Goal: Information Seeking & Learning: Learn about a topic

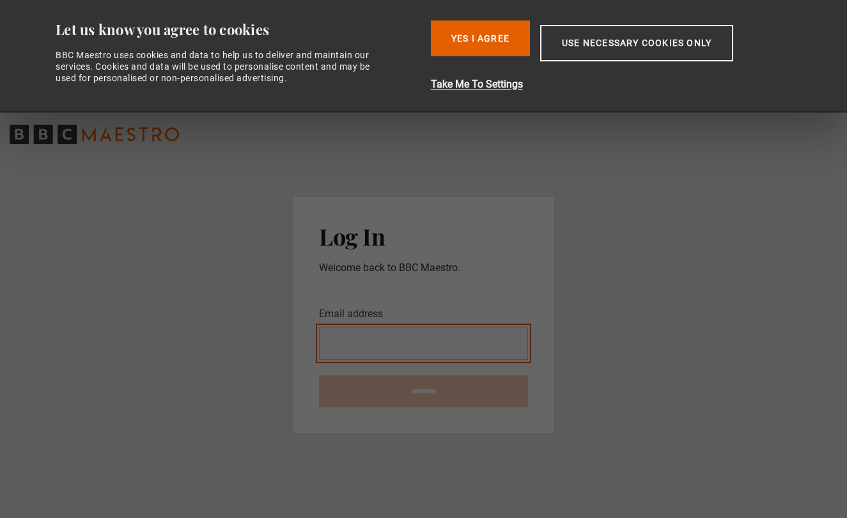
click at [391, 348] on input "Email address" at bounding box center [423, 343] width 209 height 33
type input "**********"
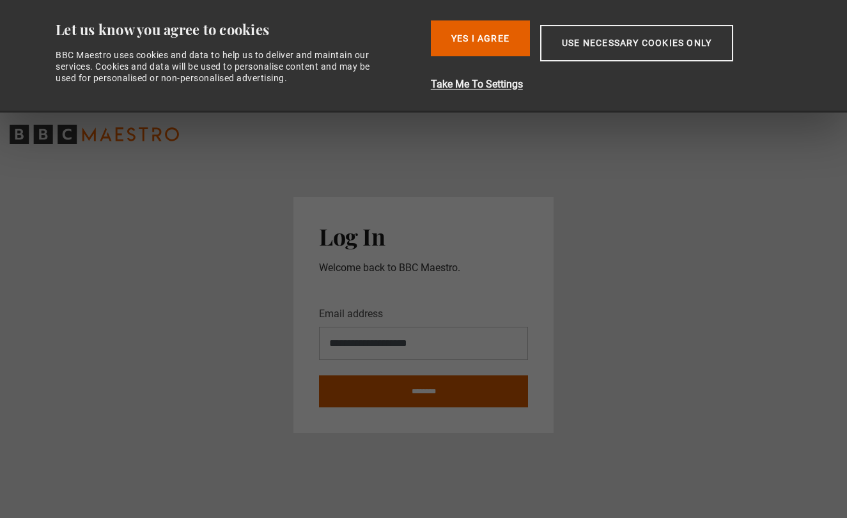
click at [418, 389] on input "********" at bounding box center [423, 391] width 209 height 32
type input "**********"
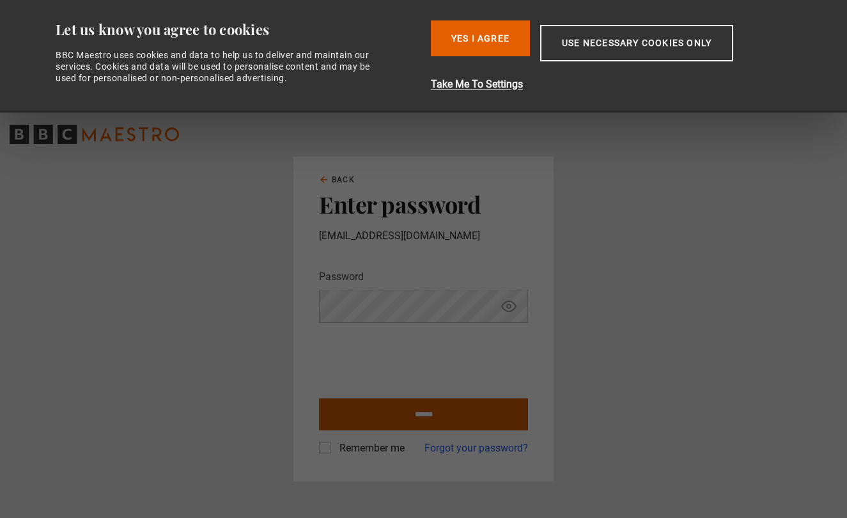
click at [411, 415] on input "******" at bounding box center [423, 414] width 209 height 32
type input "**********"
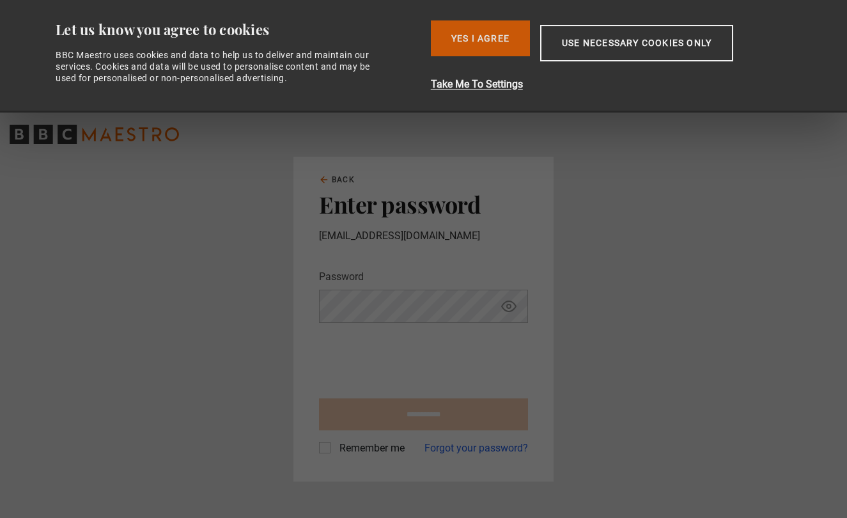
click at [478, 43] on button "Yes I Agree" at bounding box center [480, 38] width 99 height 36
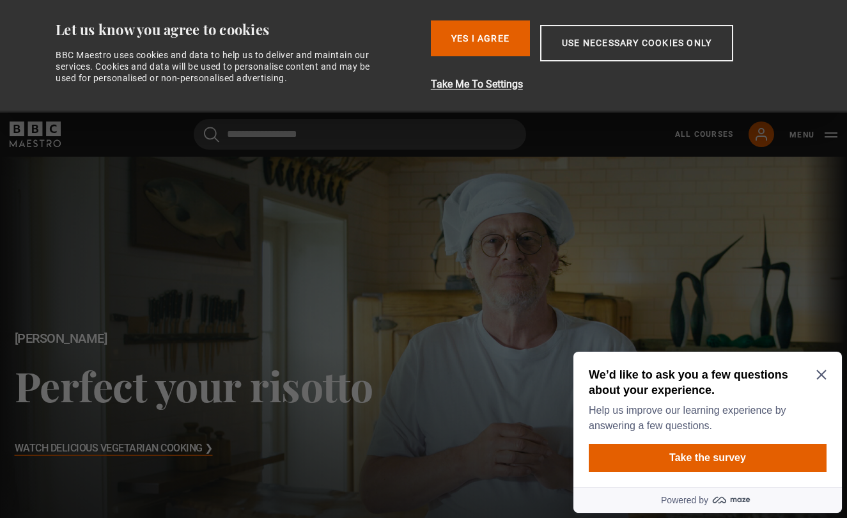
click at [478, 38] on button "Yes I Agree" at bounding box center [480, 38] width 99 height 36
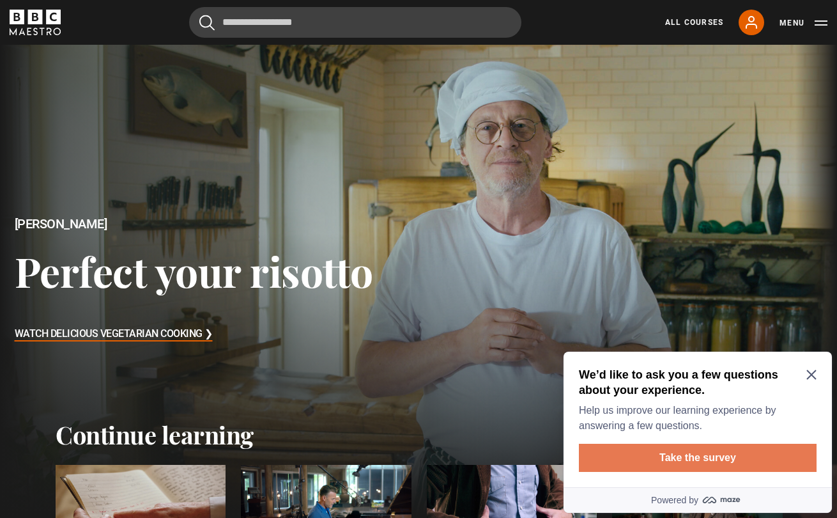
click at [697, 460] on button "Take the survey" at bounding box center [698, 458] width 238 height 28
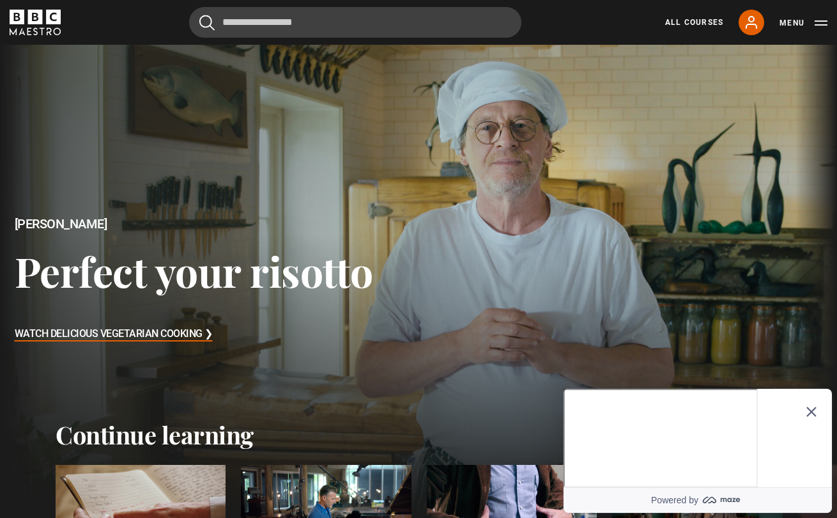
click at [814, 407] on icon "Close Maze Prompt" at bounding box center [812, 412] width 10 height 10
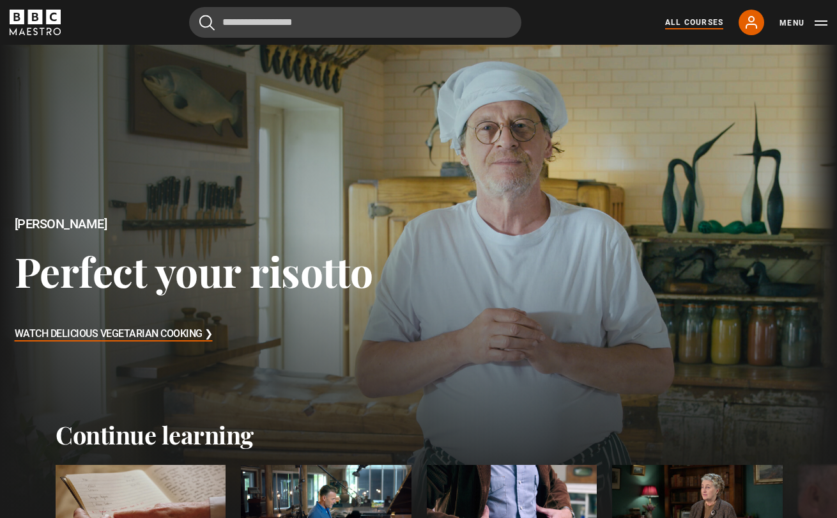
click at [689, 20] on link "All Courses" at bounding box center [694, 23] width 58 height 12
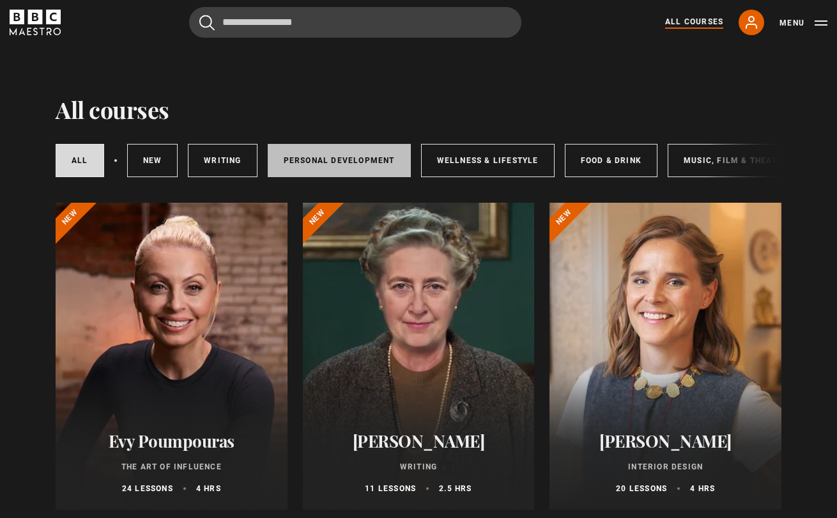
click at [362, 155] on link "Personal Development" at bounding box center [339, 160] width 143 height 33
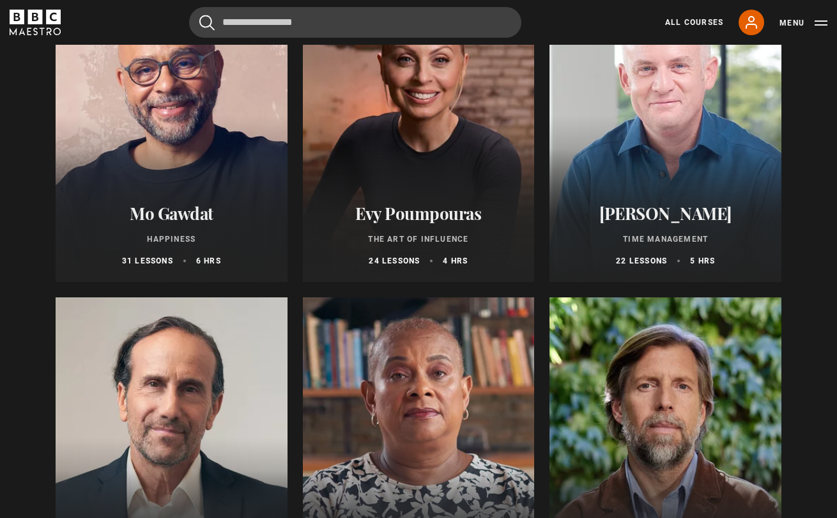
scroll to position [206, 0]
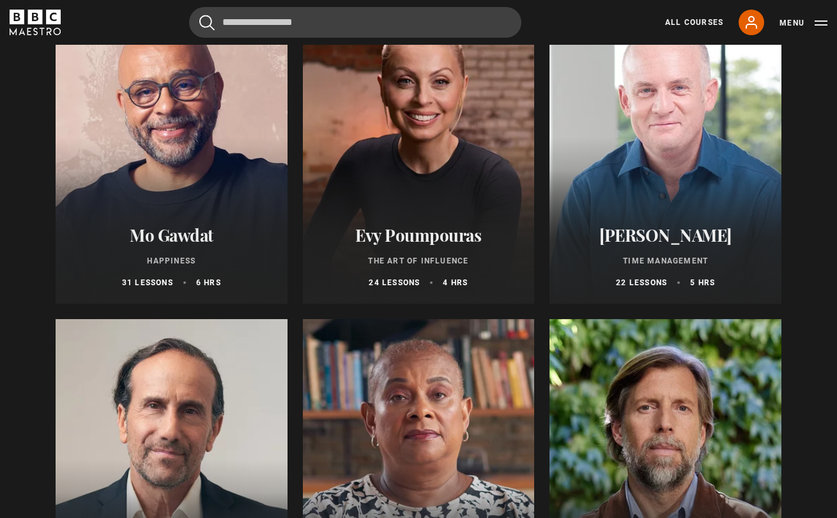
click at [687, 182] on div at bounding box center [666, 150] width 232 height 307
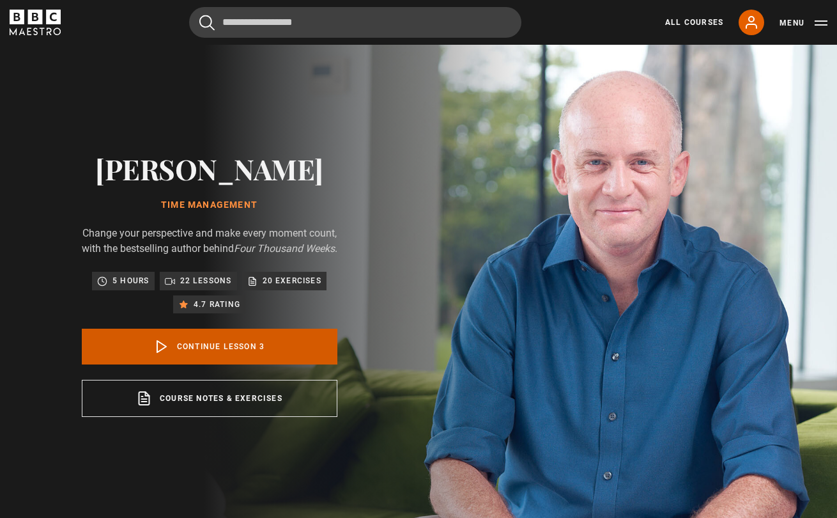
click at [189, 354] on link "Continue lesson 3" at bounding box center [210, 347] width 256 height 36
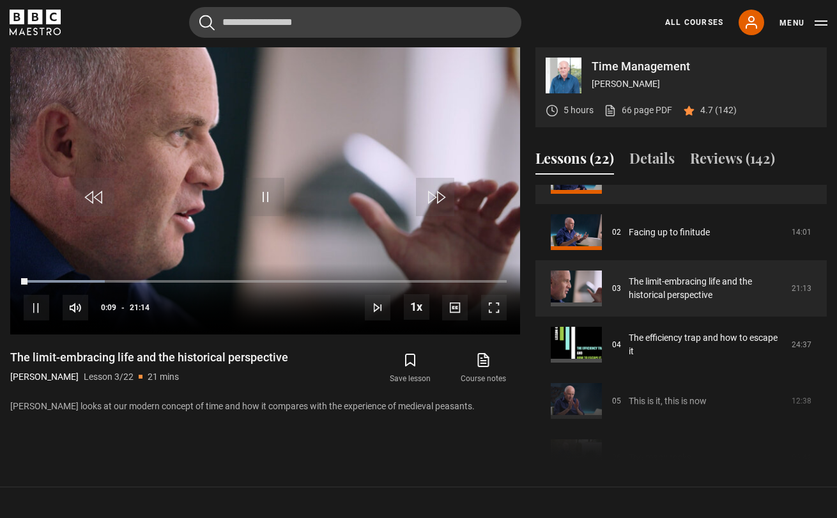
scroll to position [40, 0]
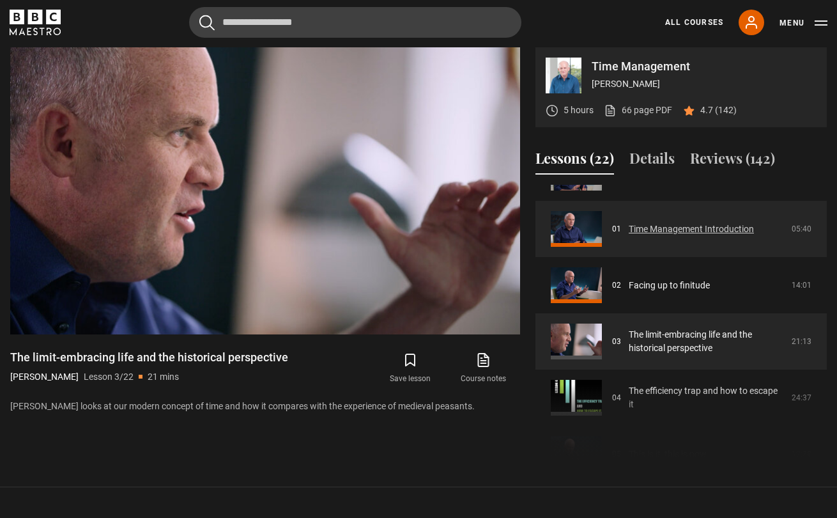
click at [672, 232] on link "Time Management Introduction" at bounding box center [691, 228] width 125 height 13
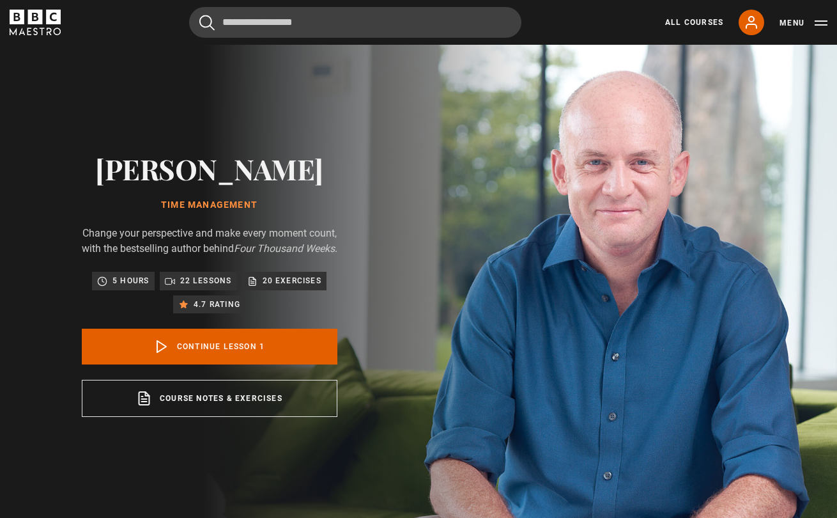
click at [265, 200] on h1 "Time Management" at bounding box center [210, 205] width 256 height 10
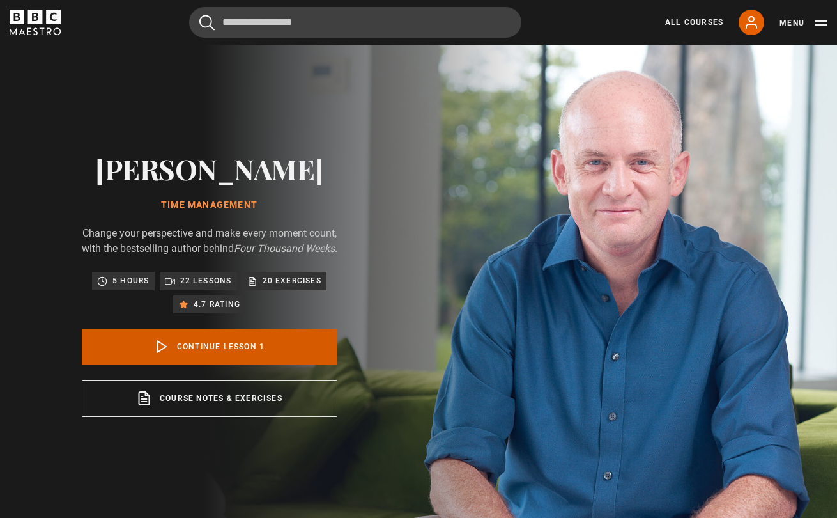
click at [179, 354] on link "Continue lesson 1" at bounding box center [210, 347] width 256 height 36
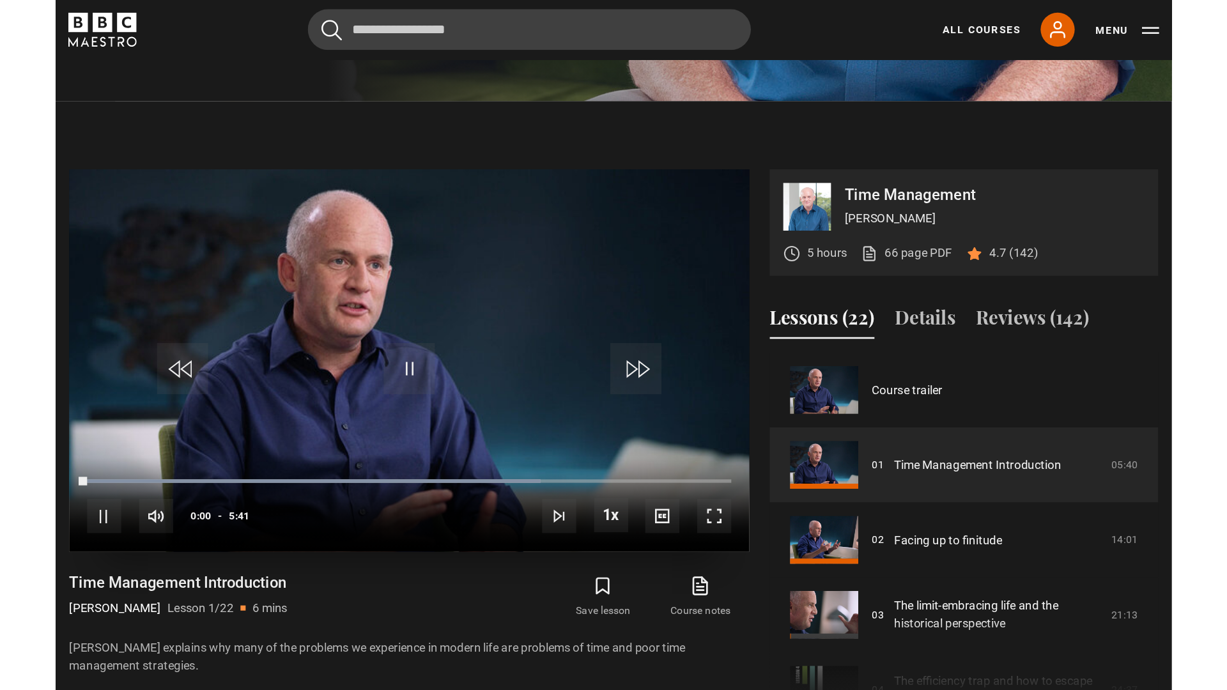
scroll to position [528, 0]
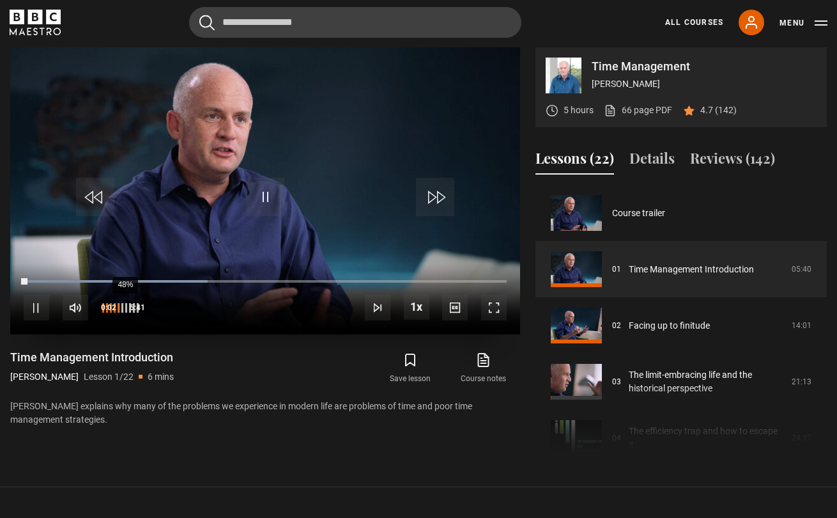
click at [125, 313] on div "48%" at bounding box center [125, 308] width 1 height 10
click at [493, 310] on span "Video Player" at bounding box center [494, 308] width 26 height 26
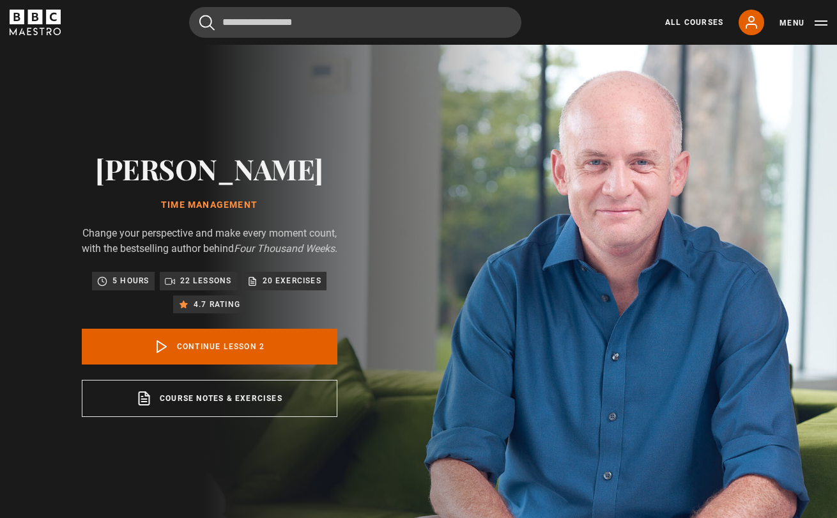
drag, startPoint x: 238, startPoint y: 351, endPoint x: 247, endPoint y: 336, distance: 17.6
click at [238, 351] on link "Continue lesson 2" at bounding box center [210, 347] width 256 height 36
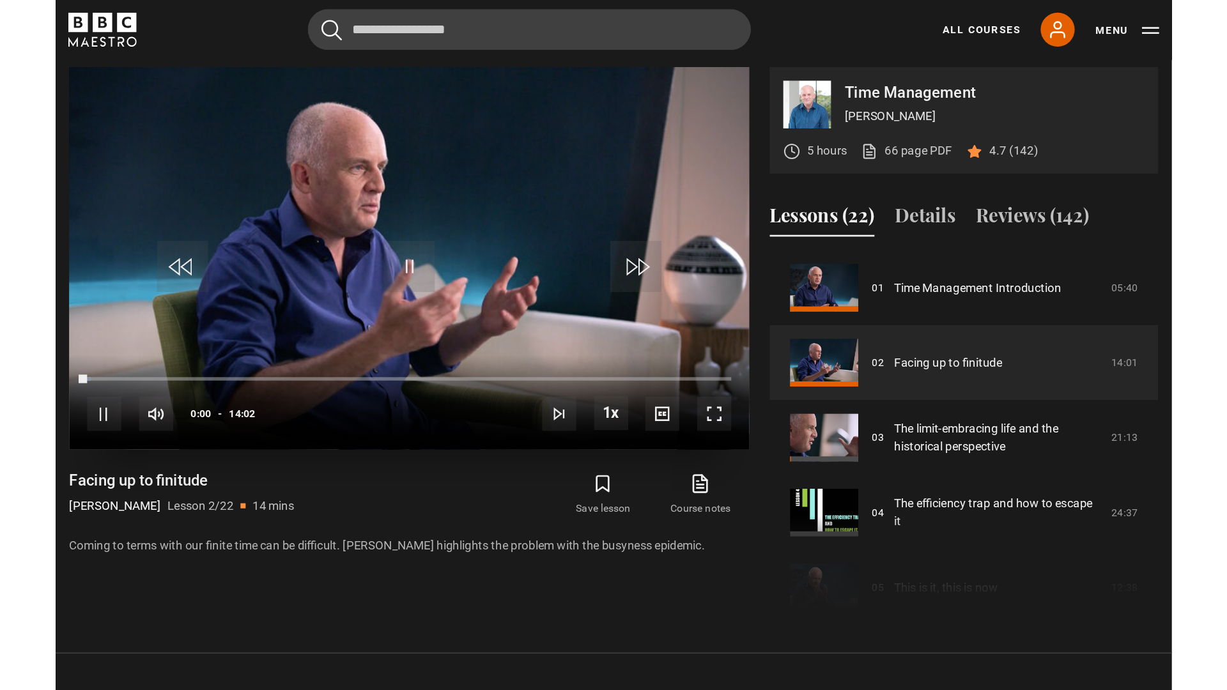
scroll to position [528, 0]
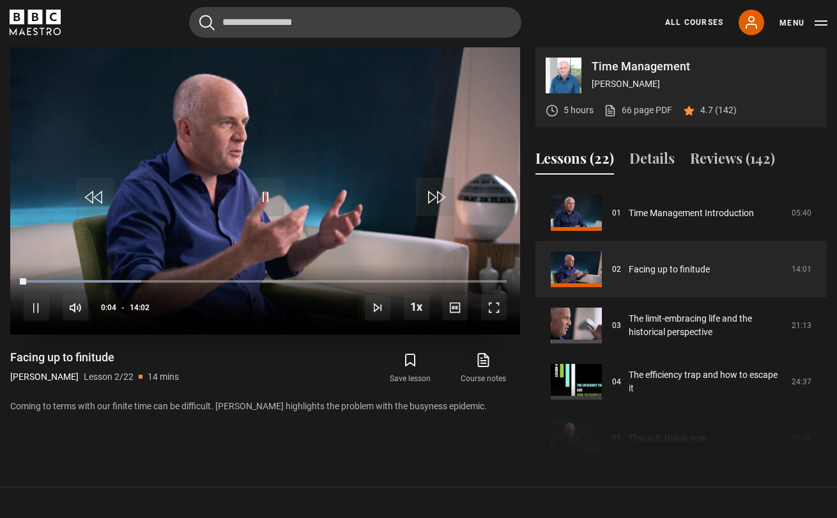
click at [500, 311] on span "Video Player" at bounding box center [494, 308] width 26 height 26
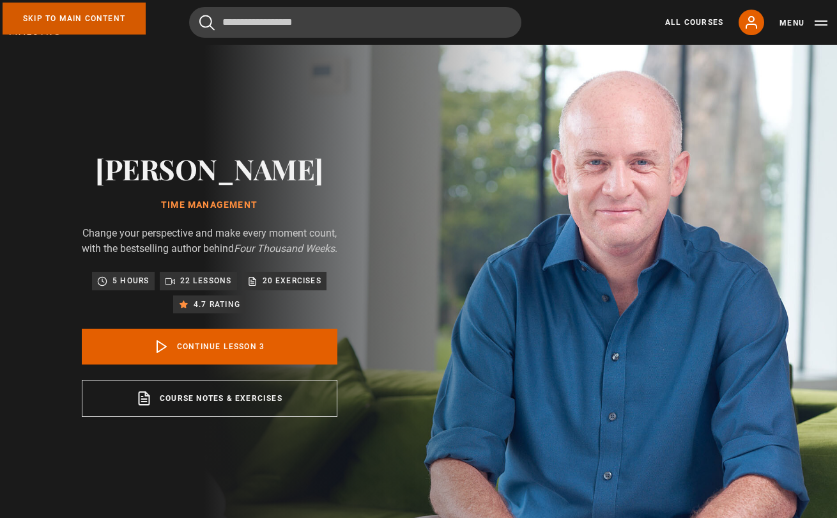
drag, startPoint x: 261, startPoint y: 191, endPoint x: 337, endPoint y: 221, distance: 81.2
click at [262, 192] on div "[PERSON_NAME] Time Management Change your perspective and make every moment cou…" at bounding box center [210, 284] width 256 height 265
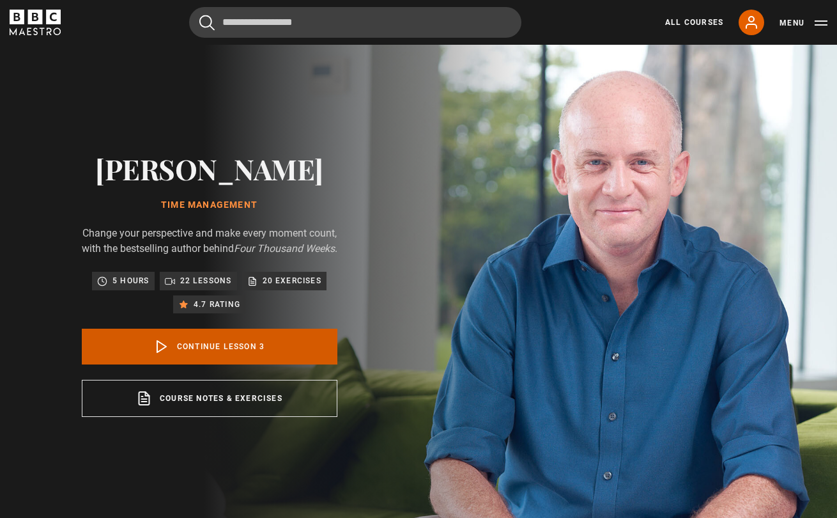
click at [278, 350] on link "Continue lesson 3" at bounding box center [210, 347] width 256 height 36
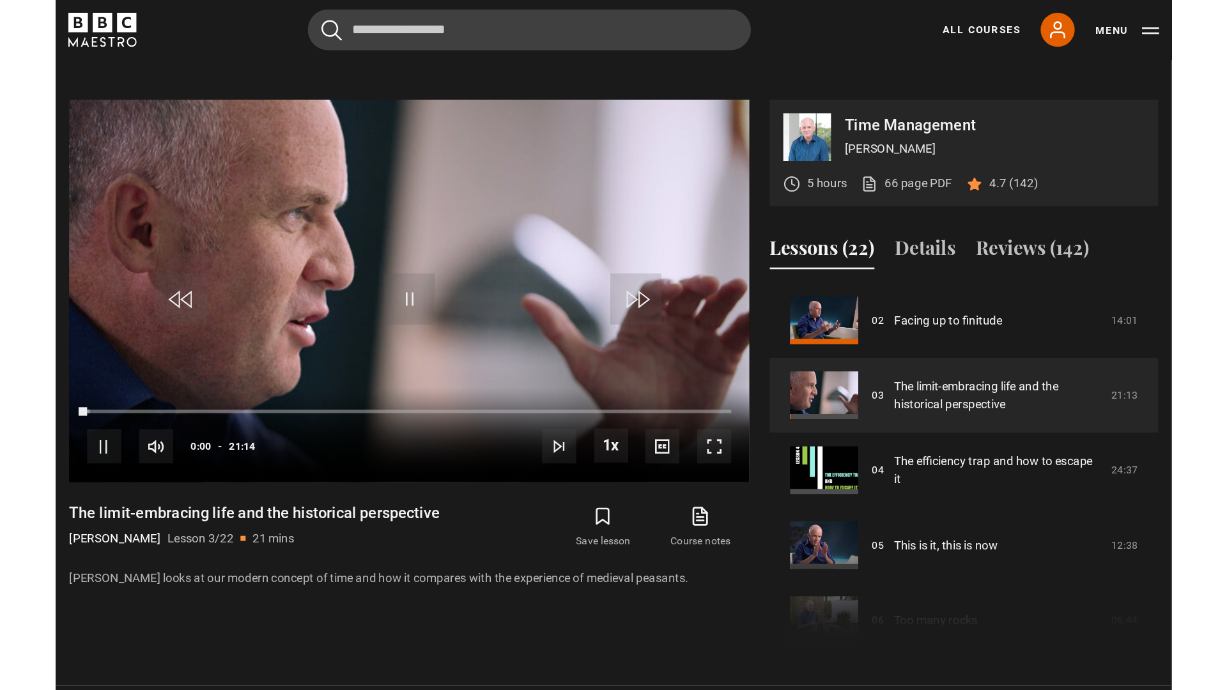
scroll to position [528, 0]
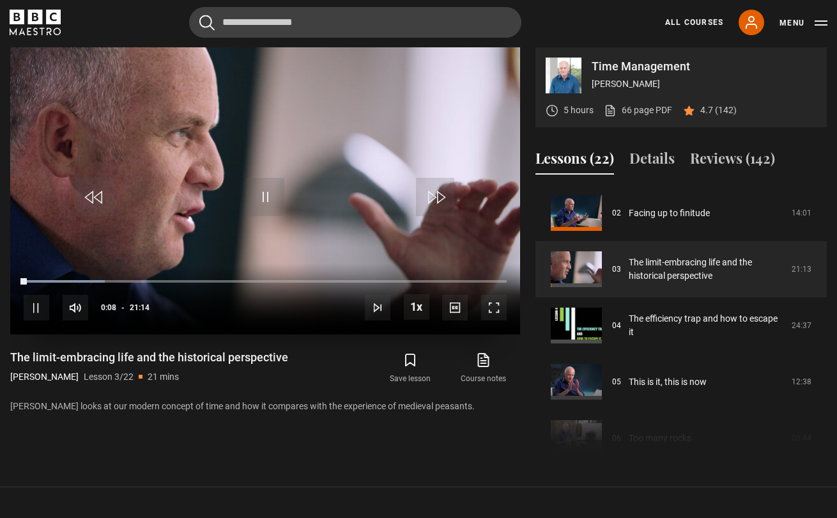
click at [492, 314] on span "Video Player" at bounding box center [494, 308] width 26 height 26
